Goal: Task Accomplishment & Management: Manage account settings

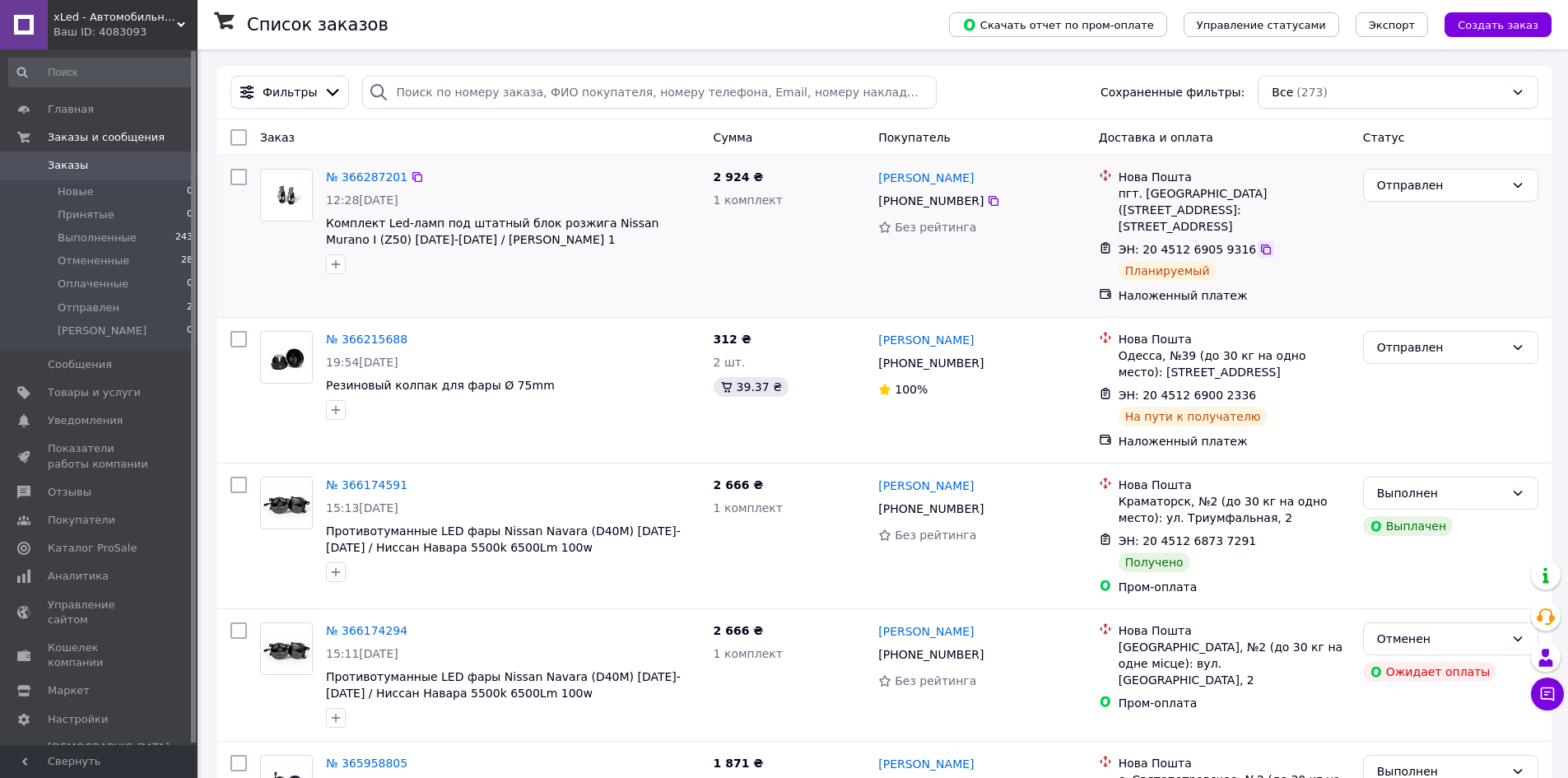
click at [1260, 243] on icon at bounding box center [1267, 249] width 13 height 13
click at [241, 177] on input "checkbox" at bounding box center [238, 176] width 16 height 16
checkbox input "true"
click at [230, 331] on input "checkbox" at bounding box center [238, 338] width 16 height 16
checkbox input "true"
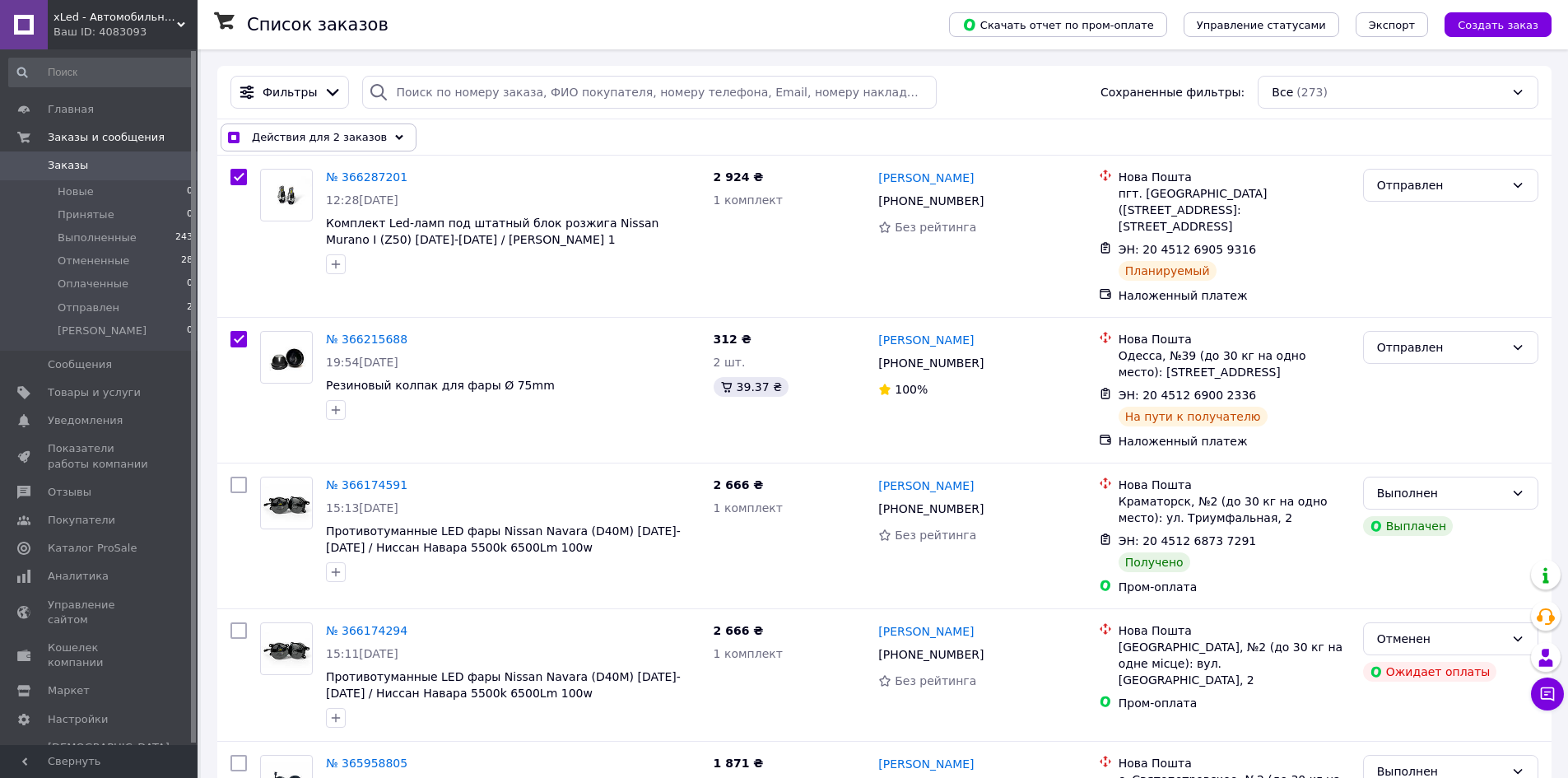
click at [310, 139] on span "Действия для 2 заказов" at bounding box center [319, 136] width 135 height 16
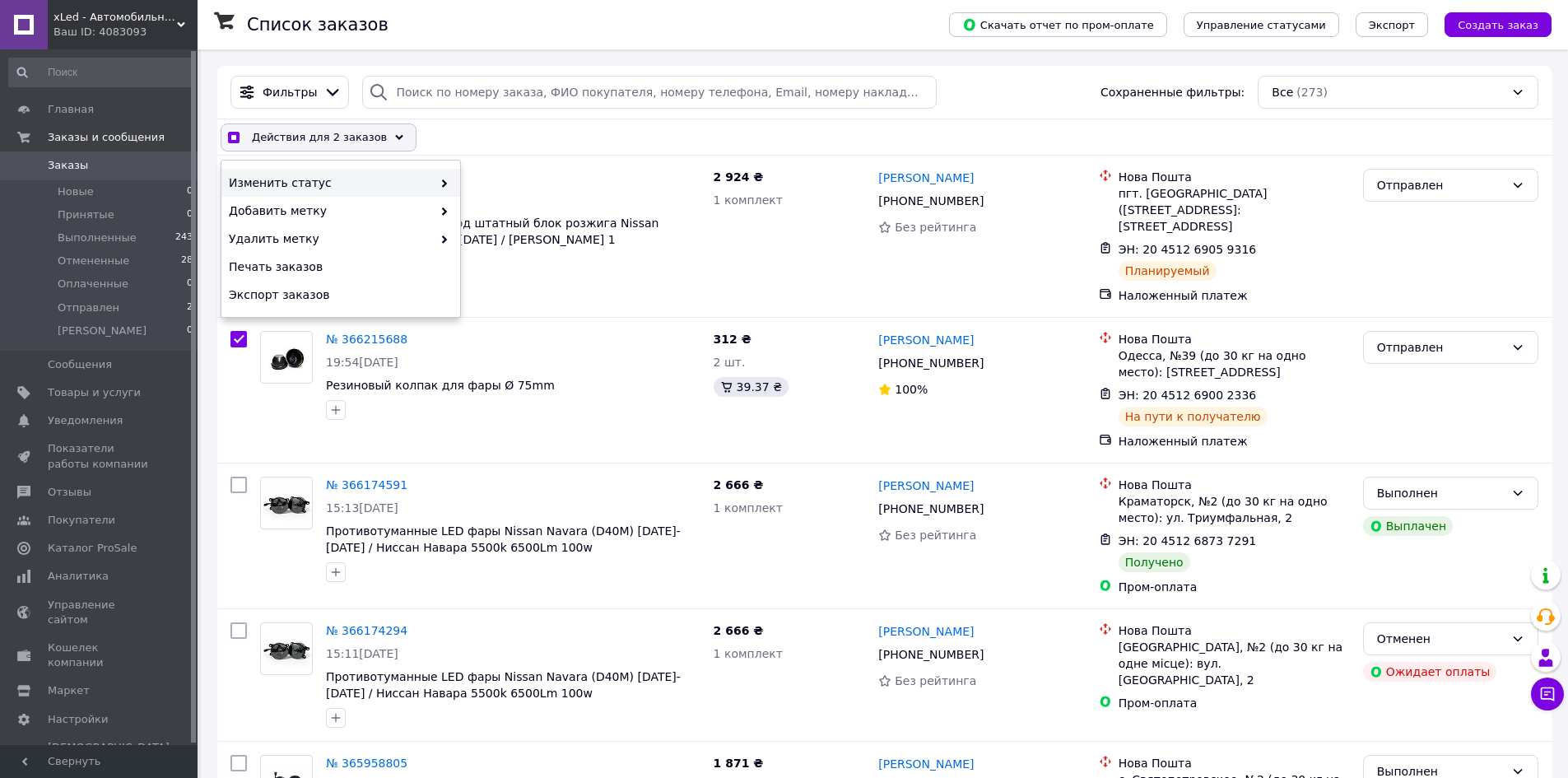
click at [371, 185] on span "Изменить статус" at bounding box center [330, 182] width 204 height 16
checkbox input "true"
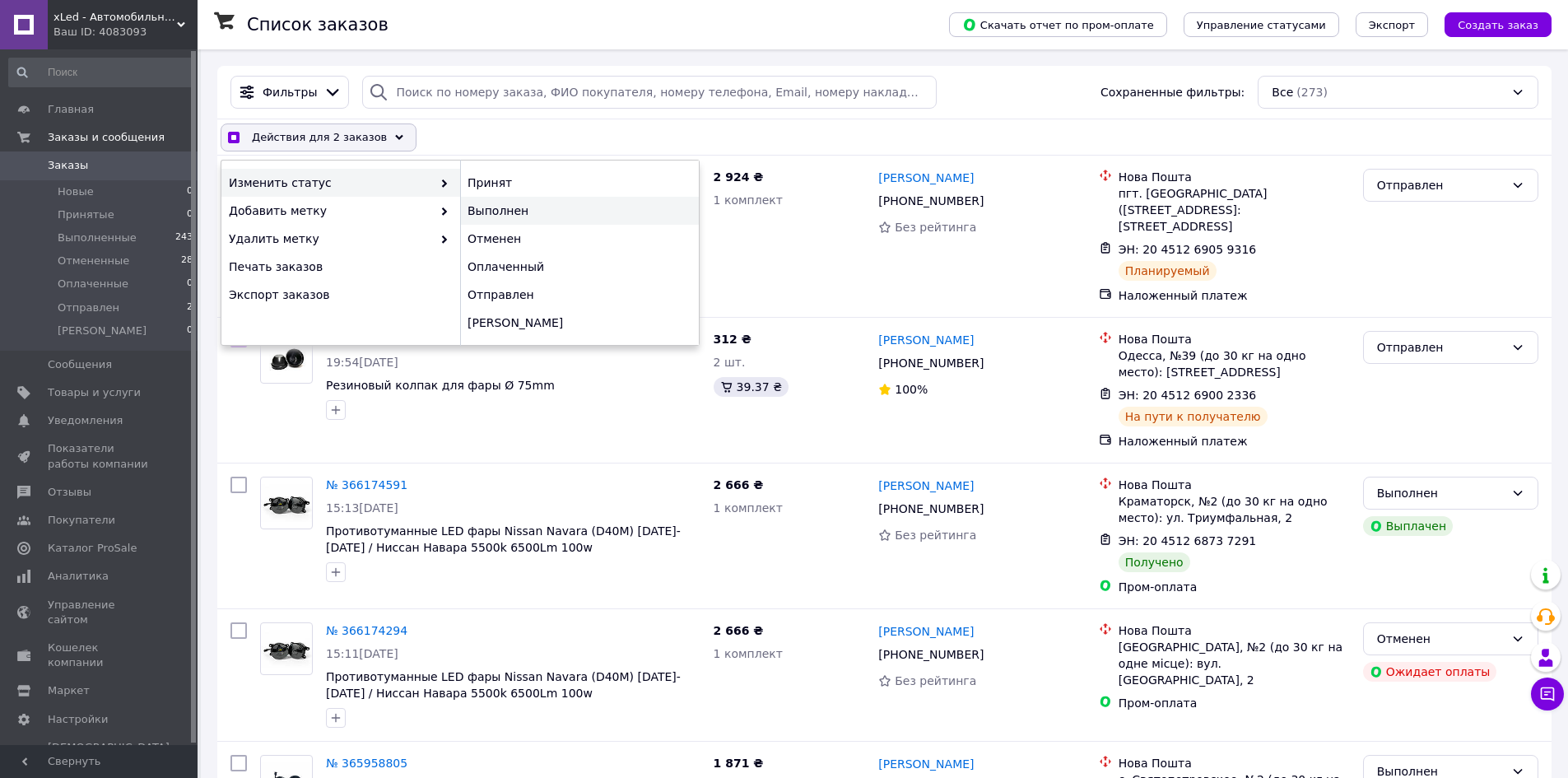
click at [530, 209] on div "Выполнен" at bounding box center [579, 211] width 239 height 28
checkbox input "false"
